Goal: Task Accomplishment & Management: Use online tool/utility

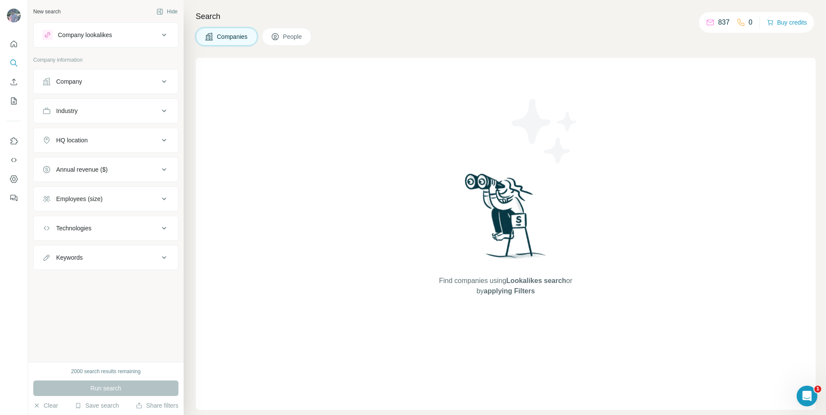
click at [125, 74] on button "Company" at bounding box center [106, 81] width 144 height 21
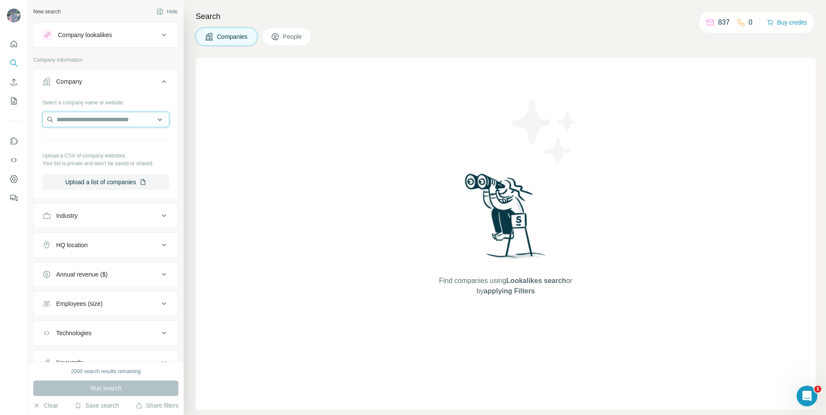
click at [118, 123] on input "text" at bounding box center [105, 120] width 127 height 16
click at [70, 122] on input "text" at bounding box center [105, 120] width 127 height 16
paste input "**********"
type input "**********"
click at [93, 142] on p "EAA-Emre Arolat Architecture" at bounding box center [106, 139] width 79 height 9
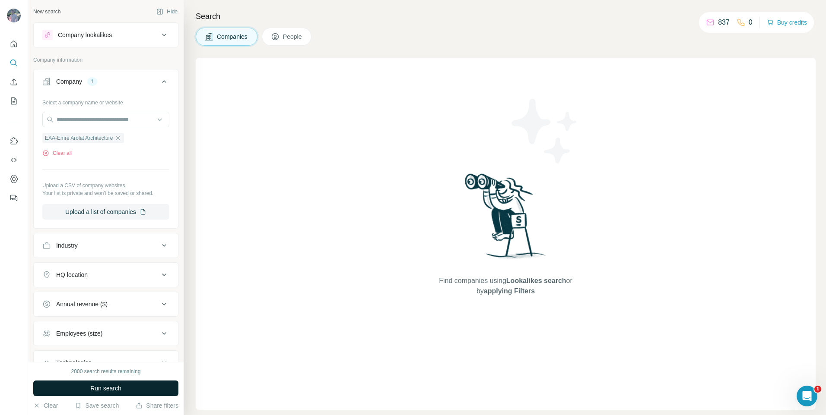
click at [156, 391] on button "Run search" at bounding box center [105, 389] width 145 height 16
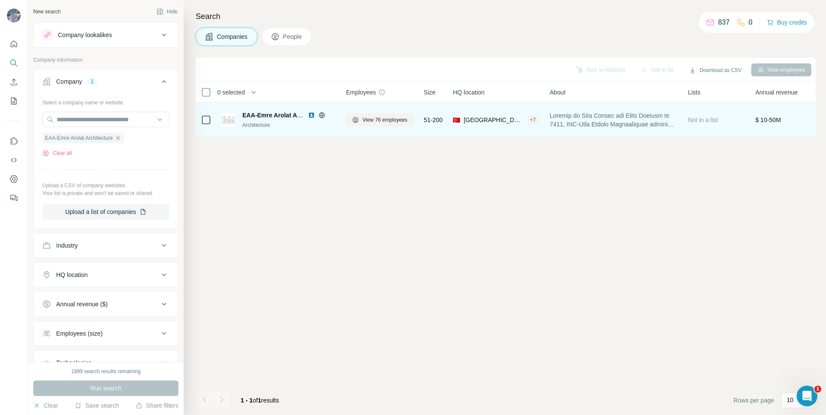
click at [286, 123] on div "Architecture" at bounding box center [288, 125] width 93 height 8
click at [210, 120] on icon at bounding box center [206, 120] width 10 height 10
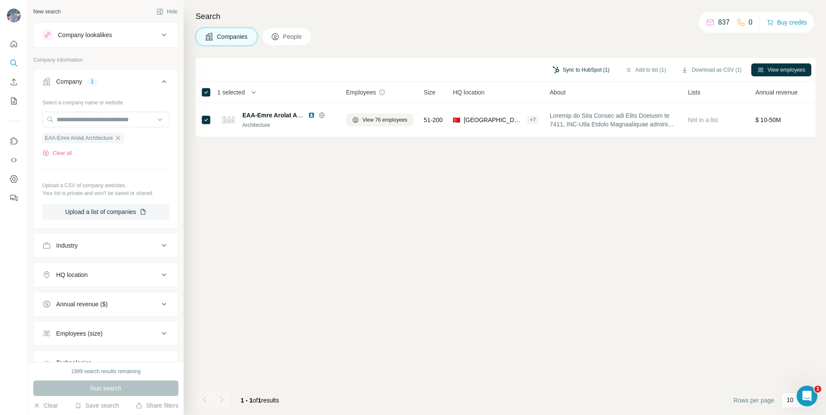
click at [570, 73] on button "Sync to HubSpot (1)" at bounding box center [580, 69] width 69 height 13
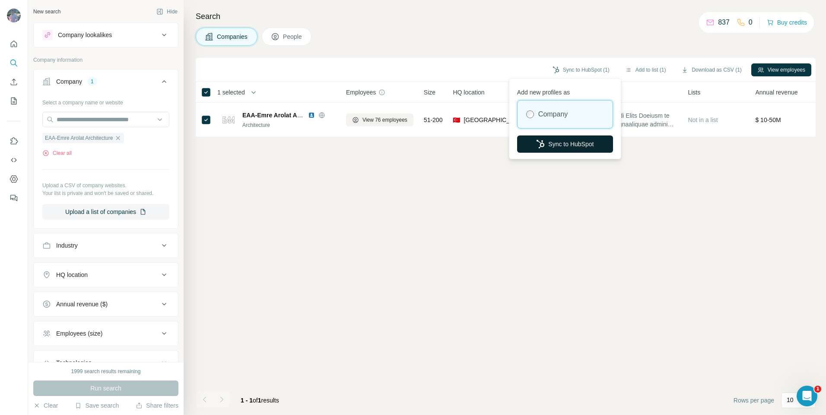
click at [561, 147] on button "Sync to HubSpot" at bounding box center [565, 144] width 96 height 17
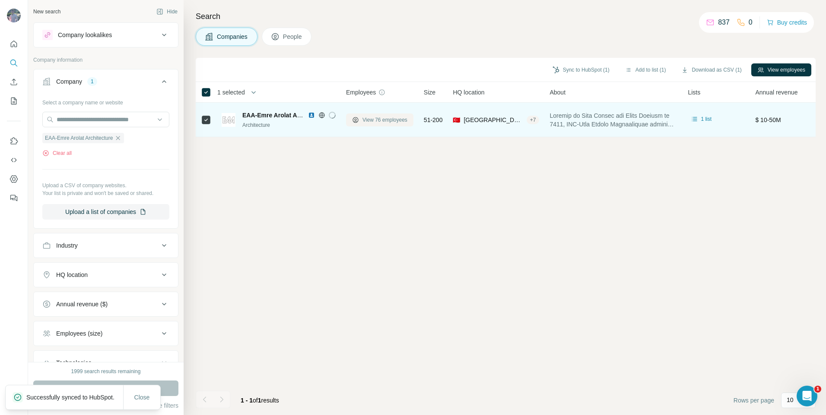
click at [383, 124] on button "View 76 employees" at bounding box center [379, 120] width 67 height 13
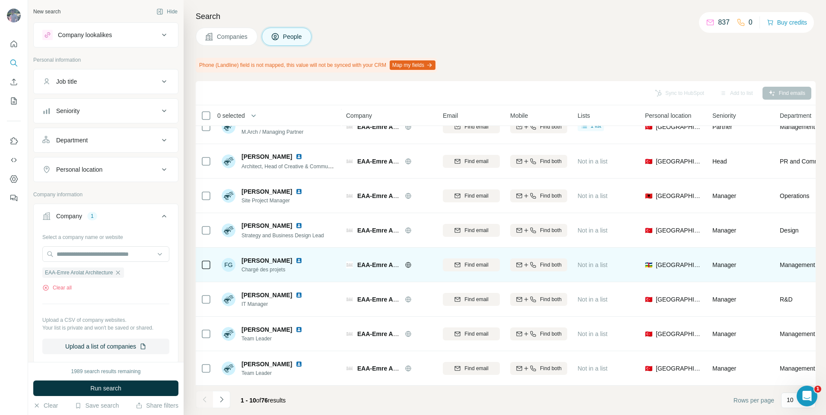
scroll to position [90, 0]
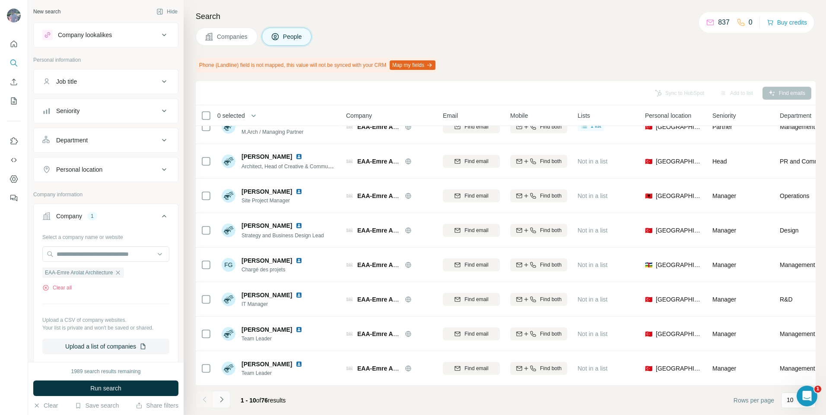
click at [225, 395] on button "Navigate to next page" at bounding box center [221, 399] width 17 height 17
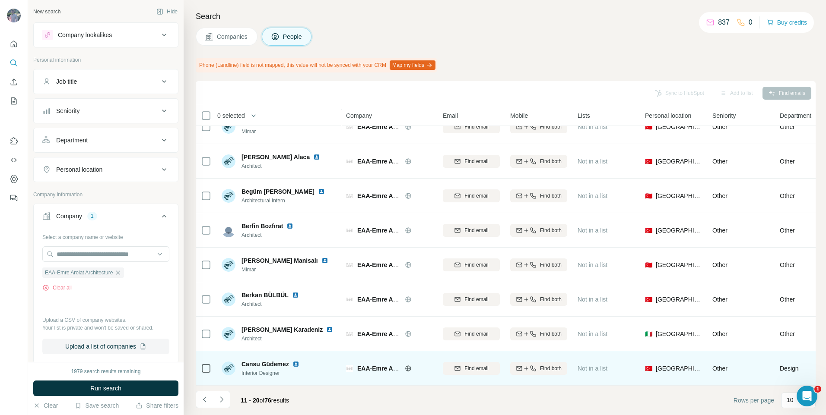
click at [206, 369] on icon at bounding box center [206, 369] width 10 height 10
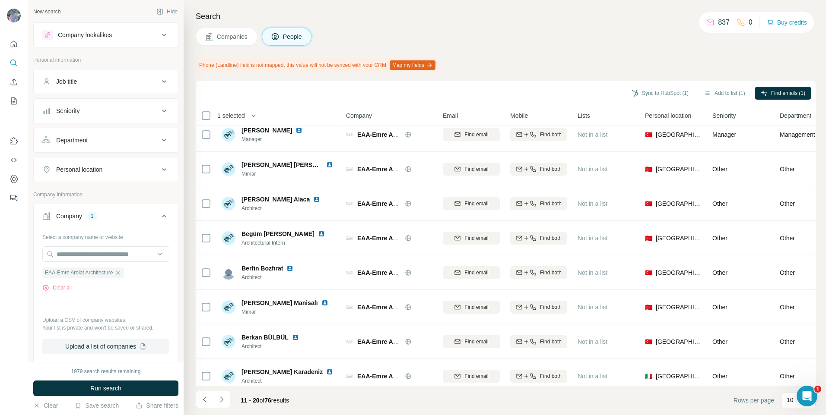
scroll to position [0, 0]
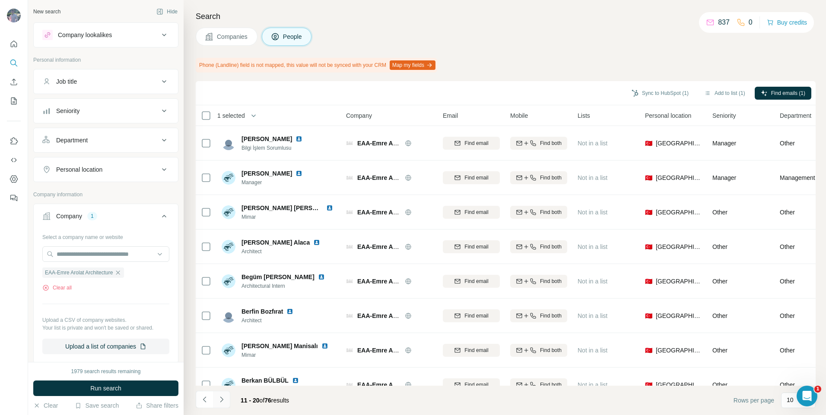
click at [225, 400] on icon "Navigate to next page" at bounding box center [221, 400] width 9 height 9
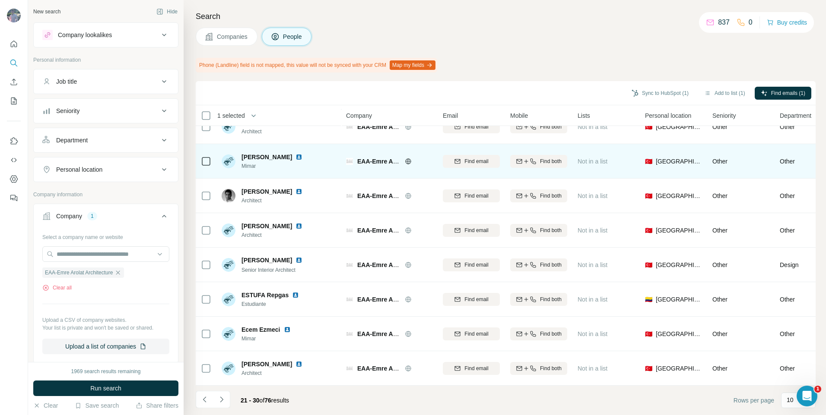
scroll to position [90, 0]
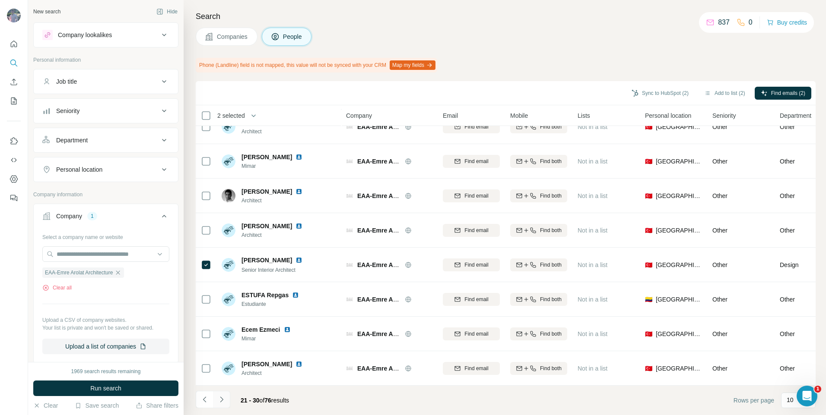
click at [219, 399] on icon "Navigate to next page" at bounding box center [221, 400] width 9 height 9
click at [222, 400] on icon "Navigate to next page" at bounding box center [221, 400] width 9 height 9
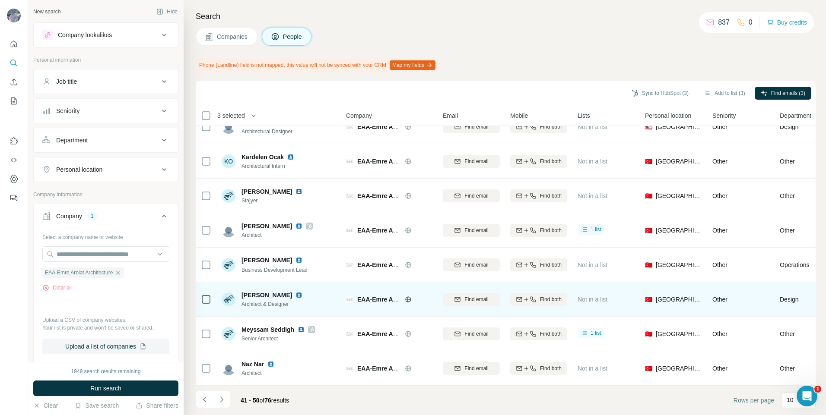
scroll to position [0, 0]
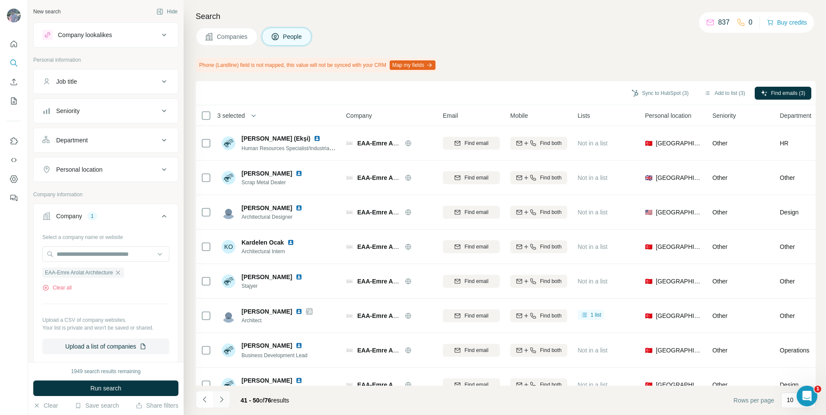
click at [228, 398] on button "Navigate to next page" at bounding box center [221, 399] width 17 height 17
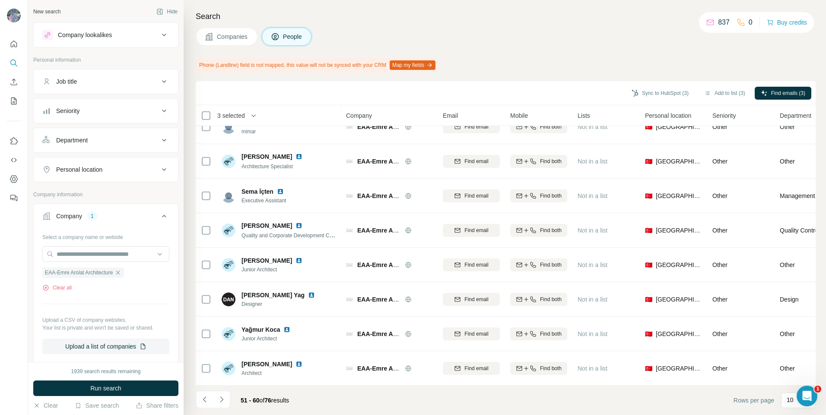
scroll to position [90, 0]
click at [218, 399] on icon "Navigate to next page" at bounding box center [221, 400] width 9 height 9
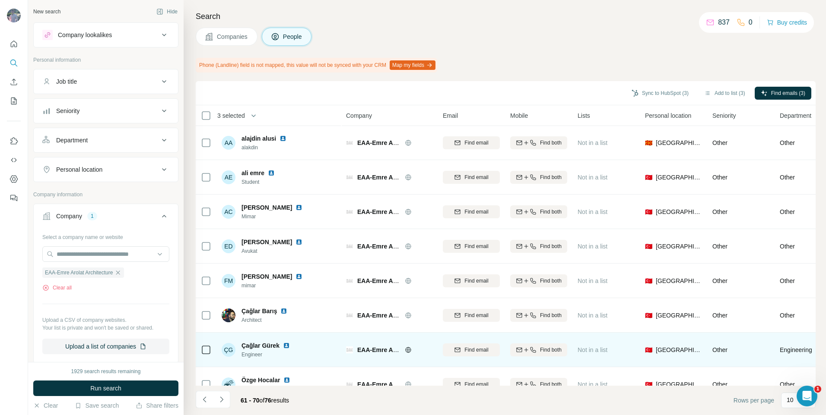
scroll to position [0, 0]
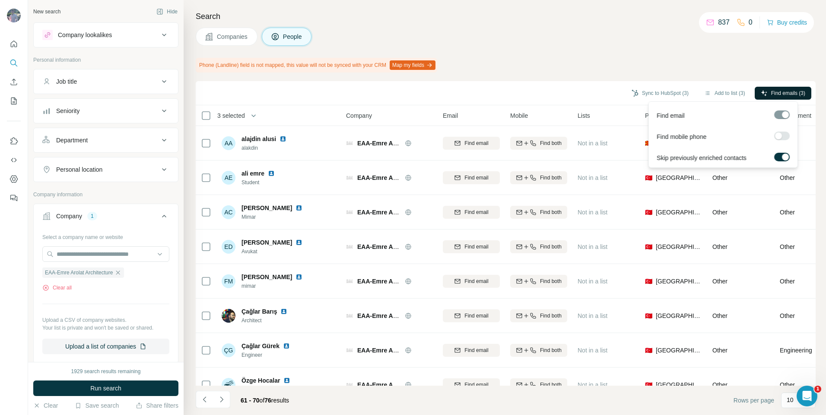
click at [773, 92] on span "Find emails (3)" at bounding box center [788, 93] width 34 height 8
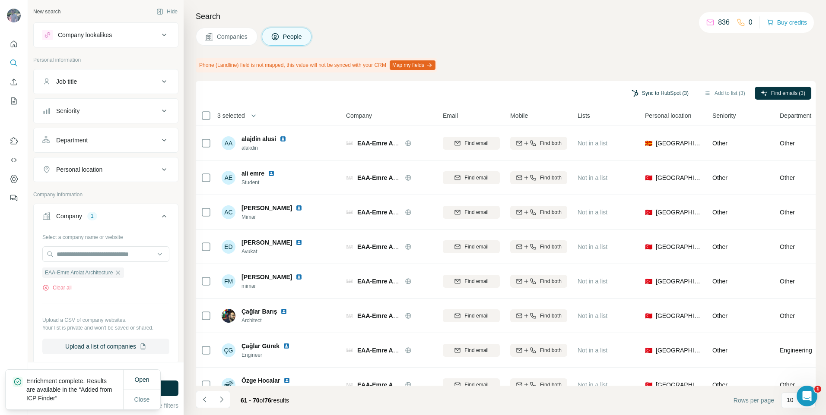
click at [646, 87] on button "Sync to HubSpot (3)" at bounding box center [659, 93] width 69 height 13
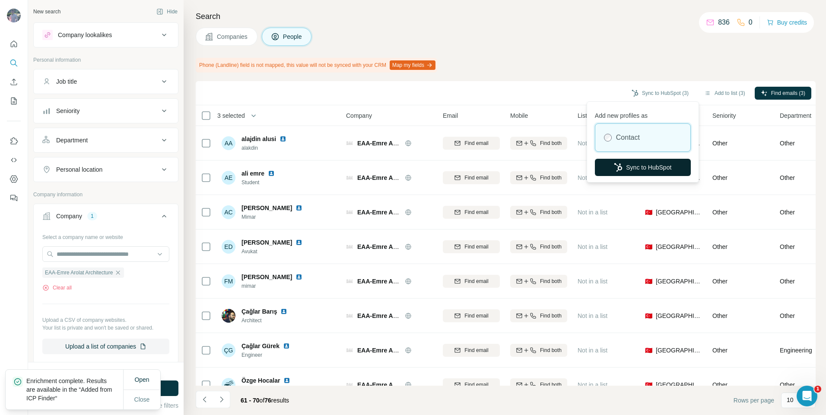
click at [630, 168] on button "Sync to HubSpot" at bounding box center [643, 167] width 96 height 17
